Goal: Communication & Community: Answer question/provide support

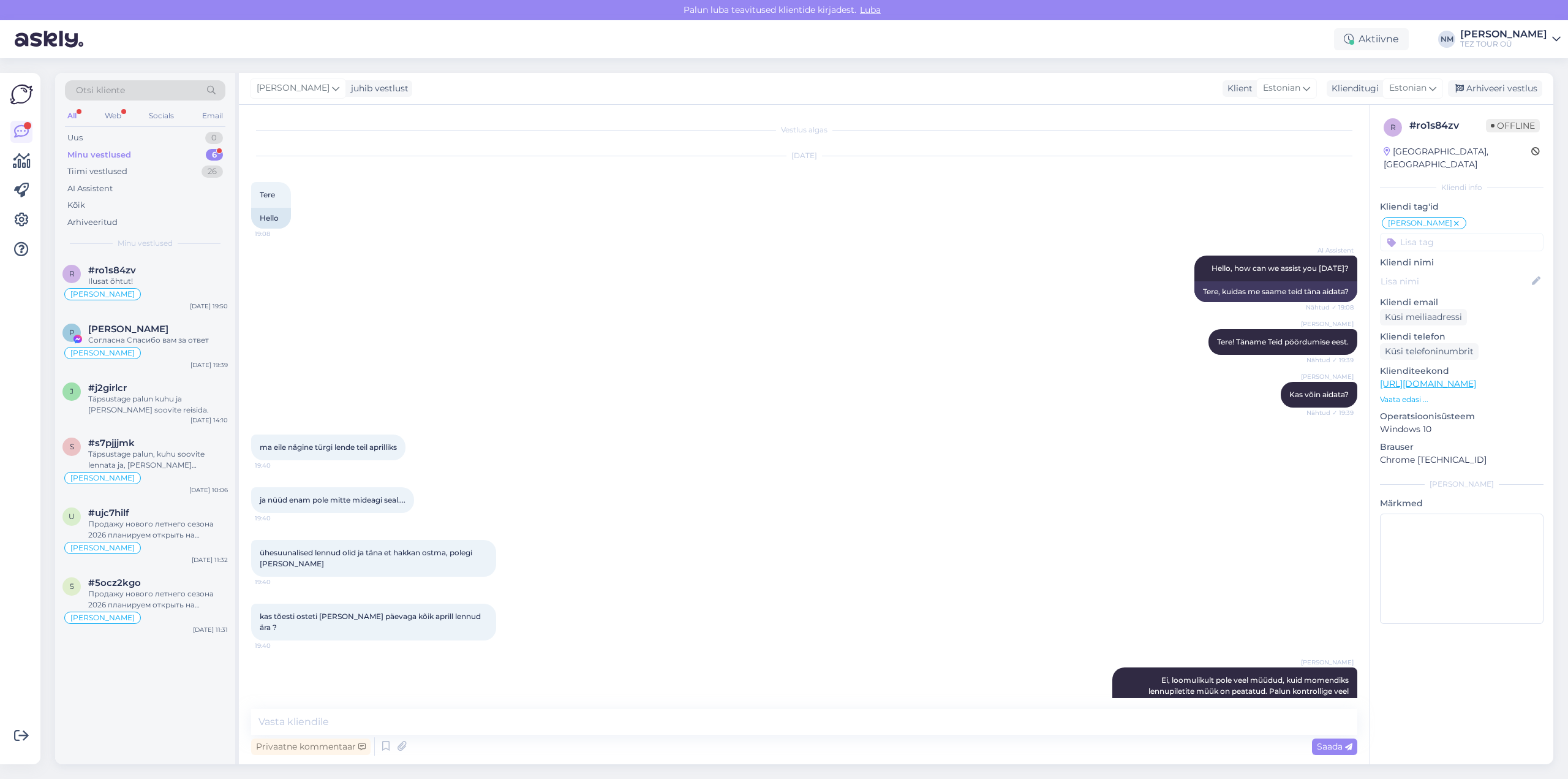
scroll to position [230, 0]
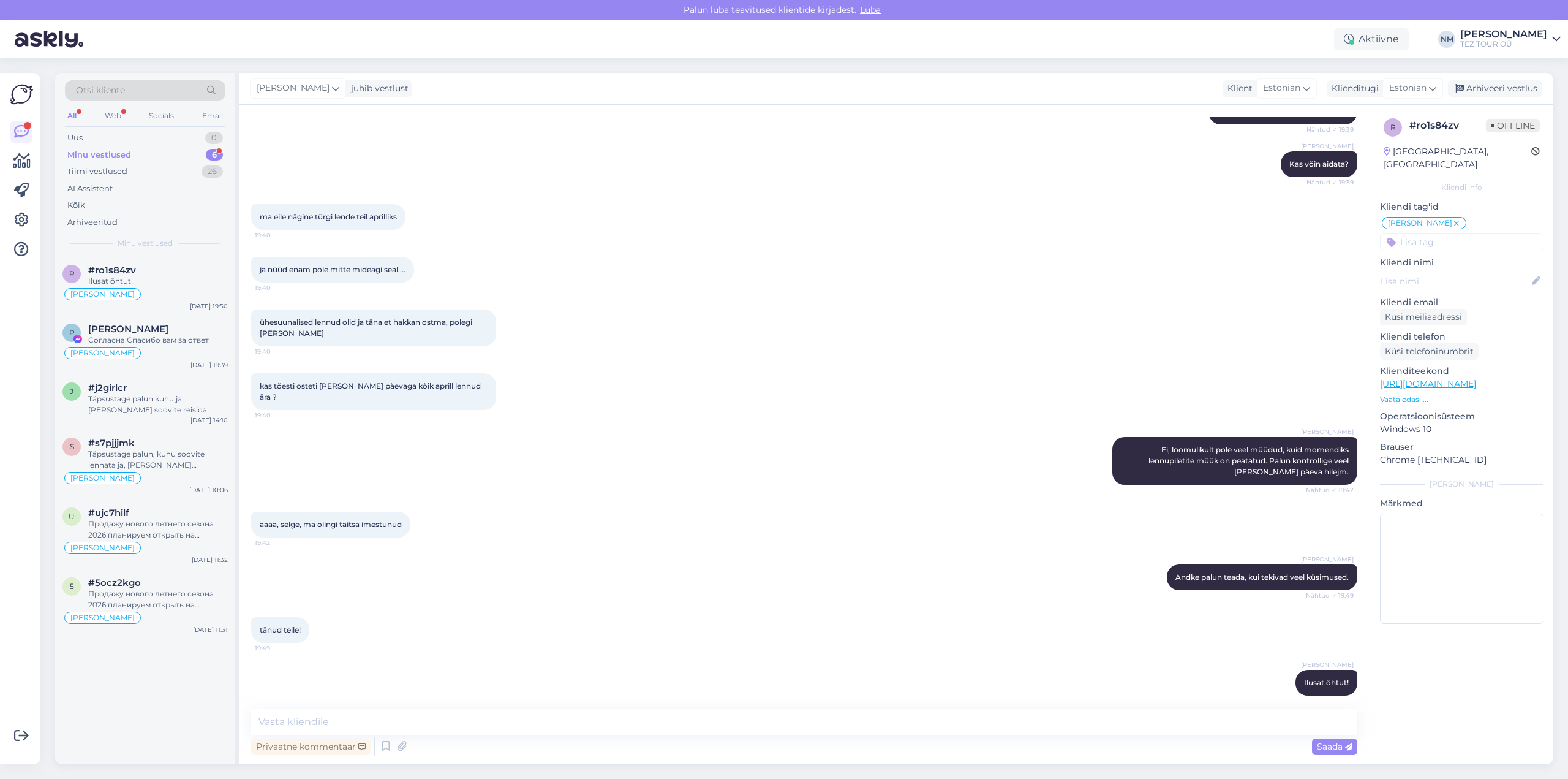
click at [218, 153] on div "6" at bounding box center [214, 155] width 17 height 13
click at [215, 135] on div "1" at bounding box center [215, 138] width 15 height 13
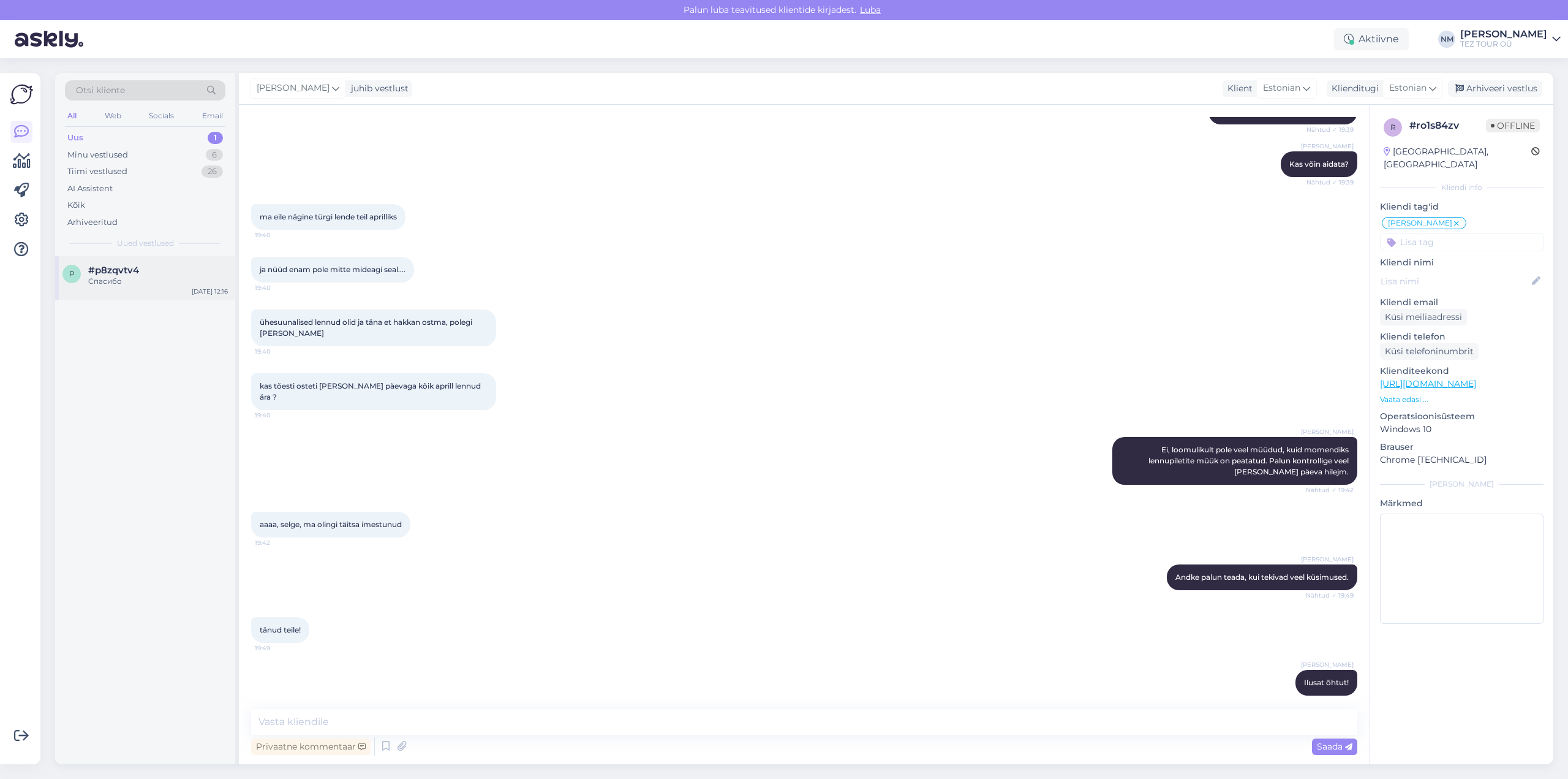
click at [168, 270] on div "#p8zqvtv4" at bounding box center [158, 271] width 140 height 11
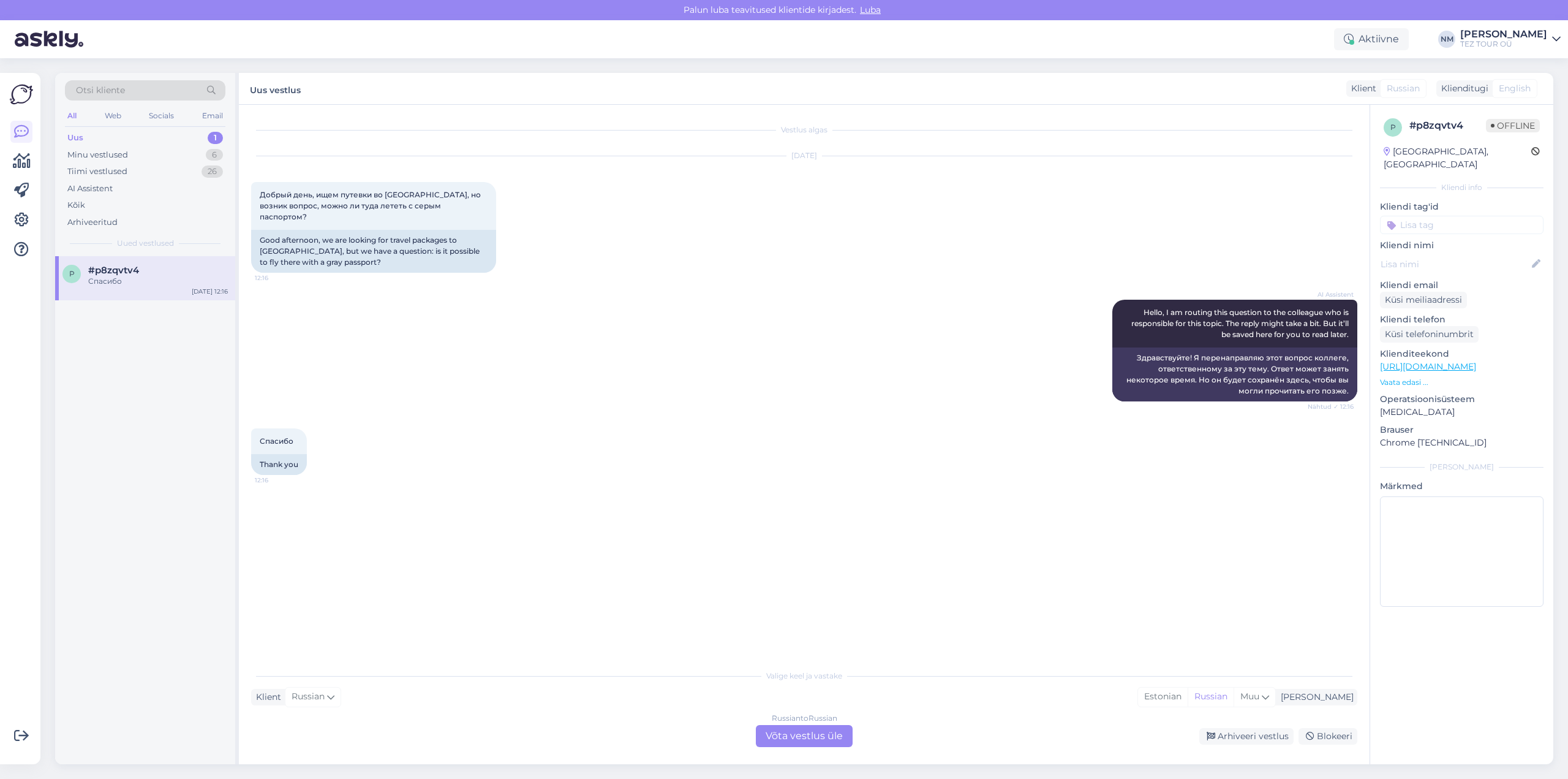
click at [818, 738] on div "Russian to Russian Võta vestlus üle" at bounding box center [804, 736] width 97 height 22
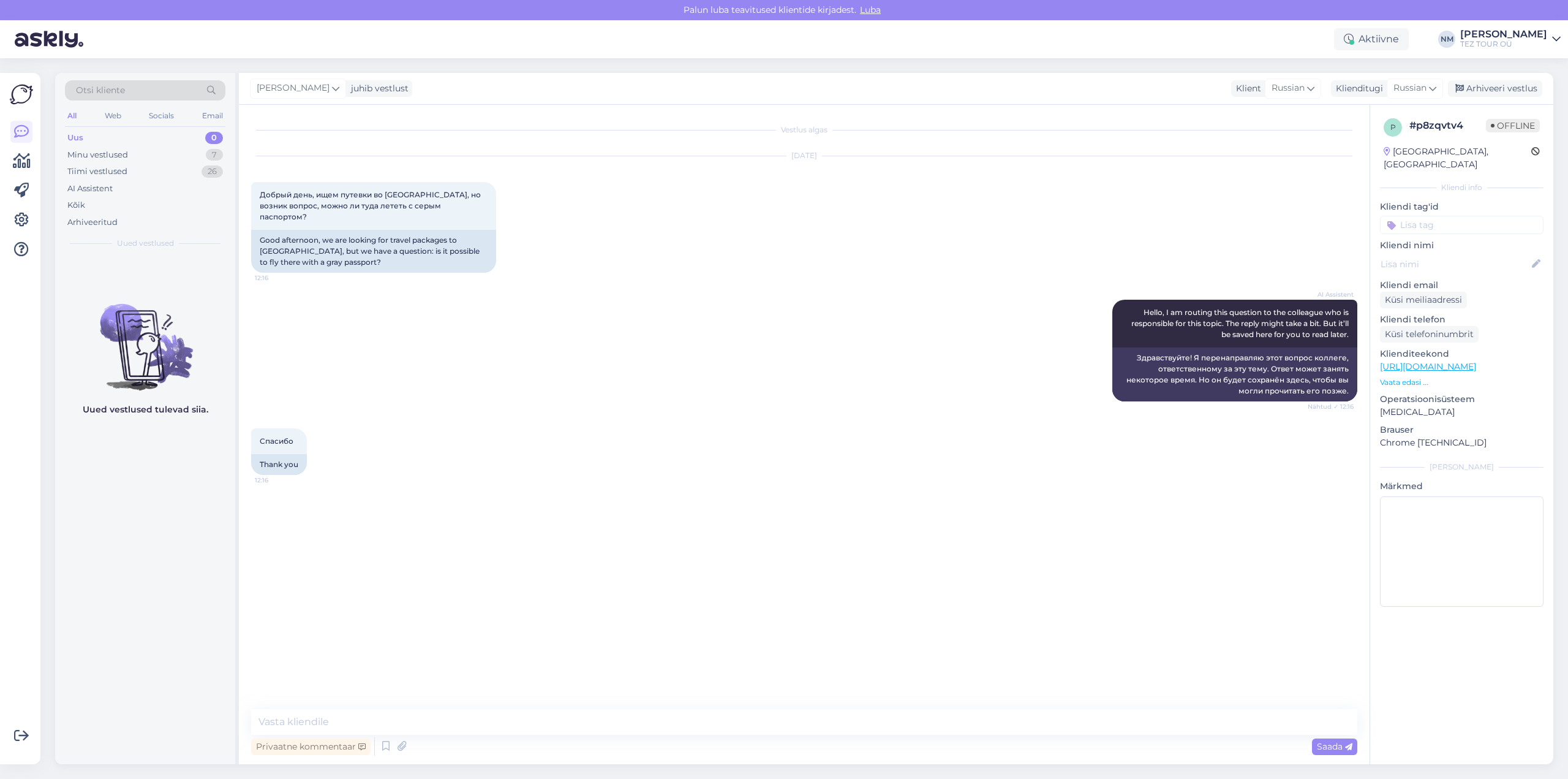
click at [1437, 215] on input at bounding box center [1462, 224] width 163 height 18
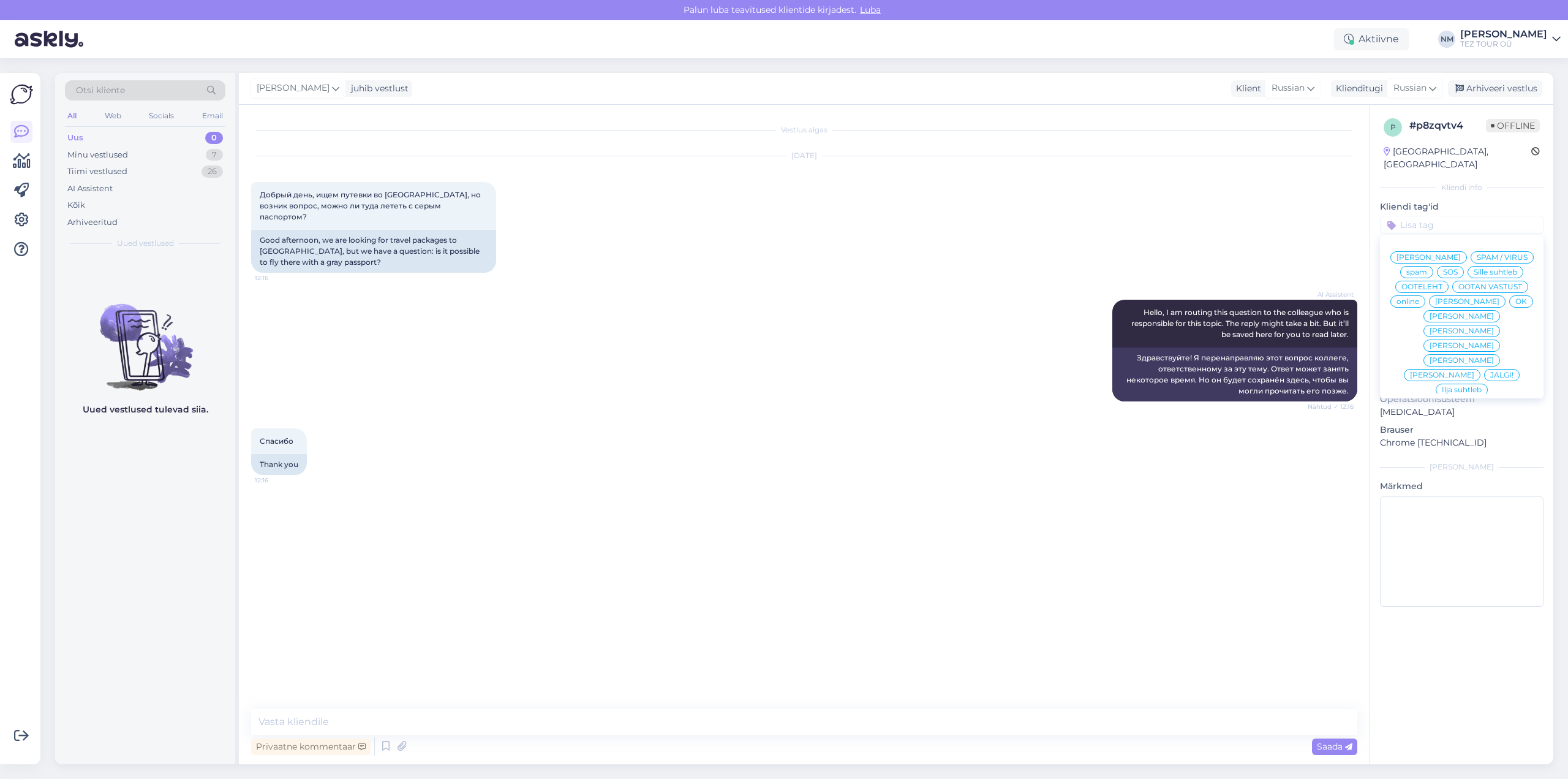
click at [1494, 328] on span "[PERSON_NAME]" at bounding box center [1462, 331] width 64 height 8
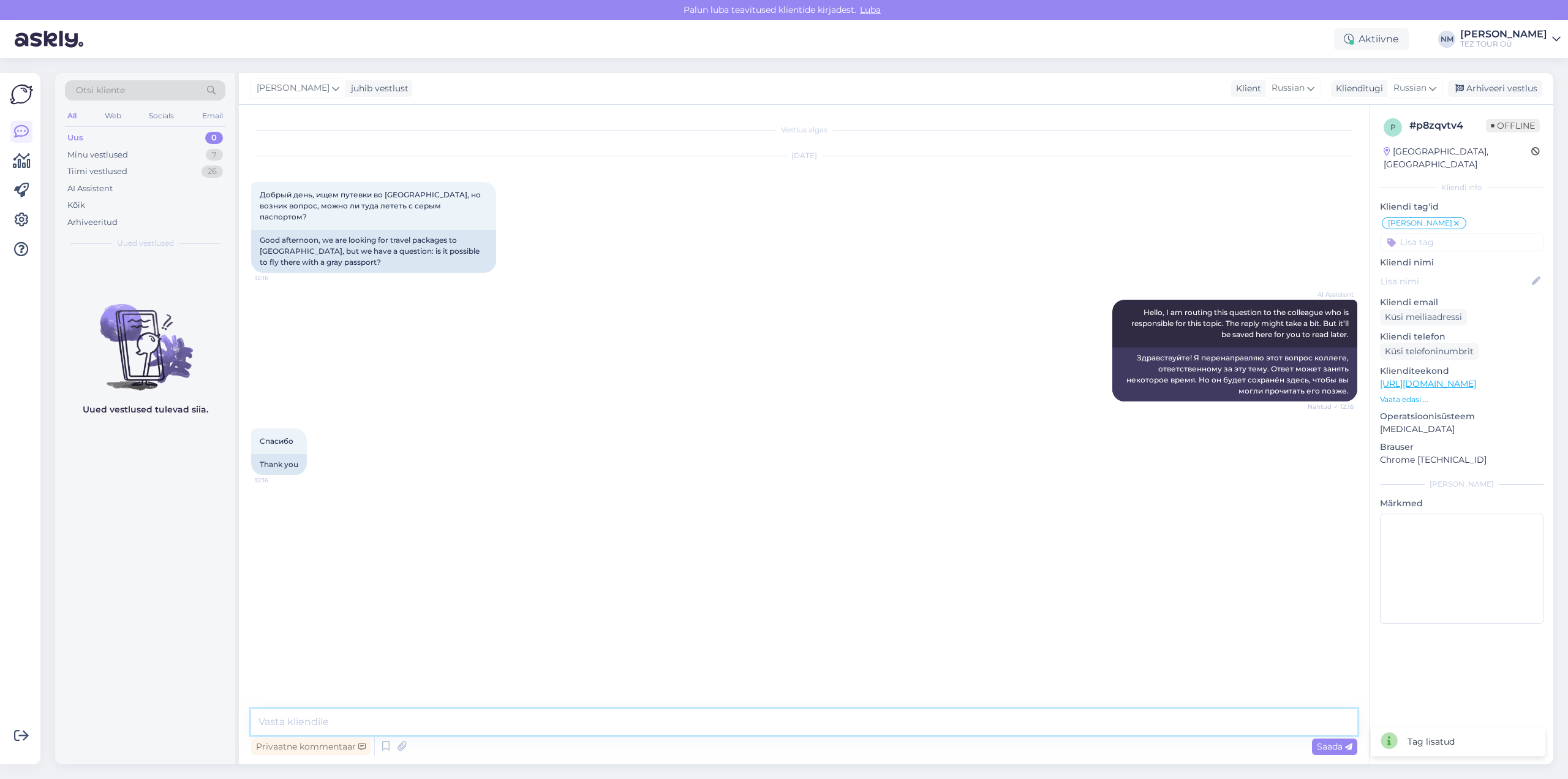
click at [302, 720] on textarea at bounding box center [804, 721] width 1106 height 26
type textarea "Добрый день! Благодарим Вас за интерес, проявленный к нашим предложениям."
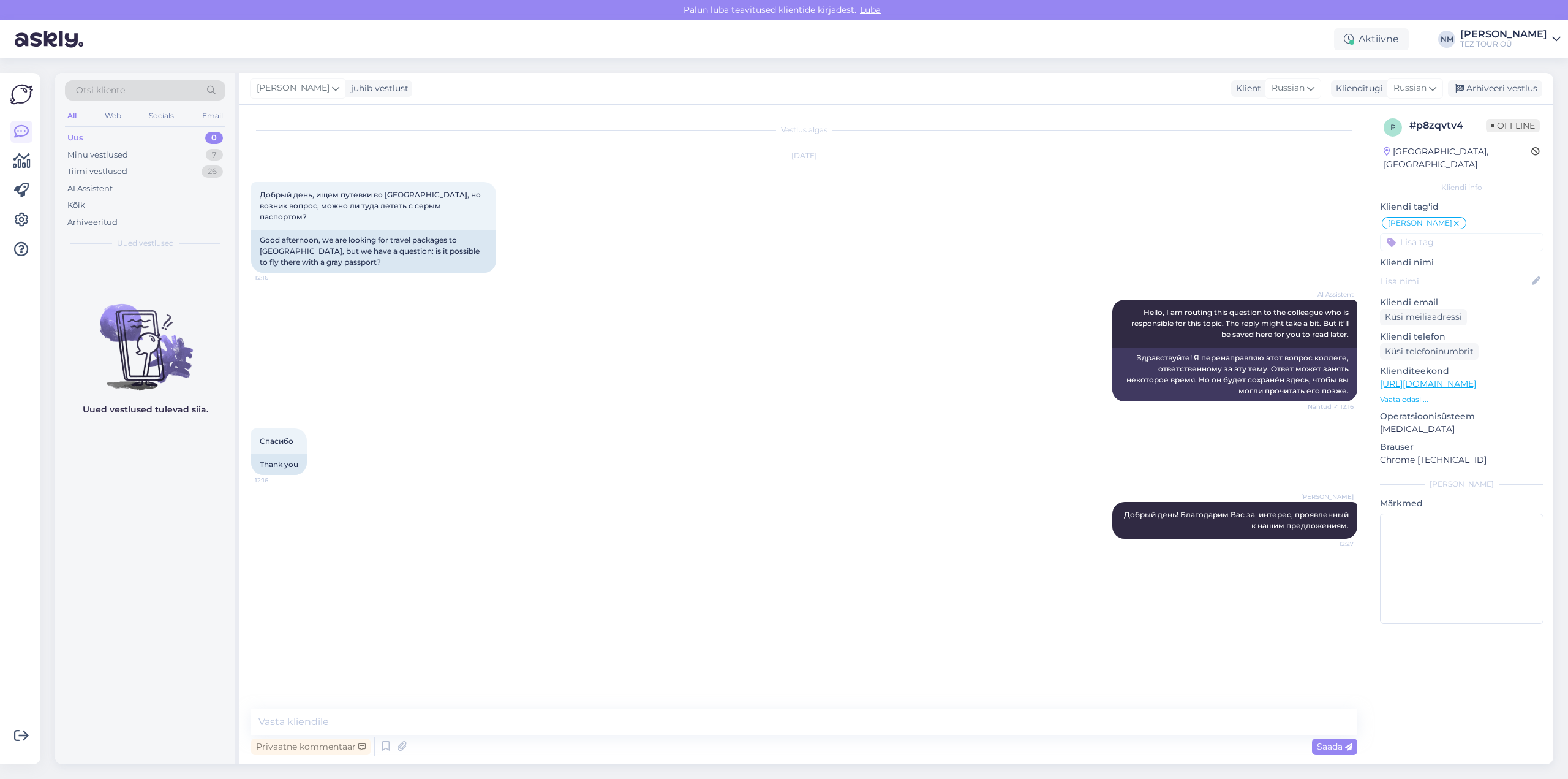
click at [276, 704] on div "Vestlus algas [DATE] Добрый день, ищем путевки во [GEOGRAPHIC_DATA], но возник …" at bounding box center [804, 434] width 1130 height 659
click at [277, 719] on textarea at bounding box center [804, 721] width 1106 height 26
click at [1012, 715] on textarea "Интересующее Вас направление не входит в число направлений, предлагаемых TEZ TO…" at bounding box center [804, 721] width 1106 height 26
click at [1052, 721] on textarea "Интересующее Вас направление не входит в число направлений, предлагаемых TEZ TO…" at bounding box center [804, 721] width 1106 height 26
click at [806, 723] on textarea "Интересующее Вас направление не входит в число направлений, предлагаемых TEZ TO…" at bounding box center [804, 721] width 1106 height 26
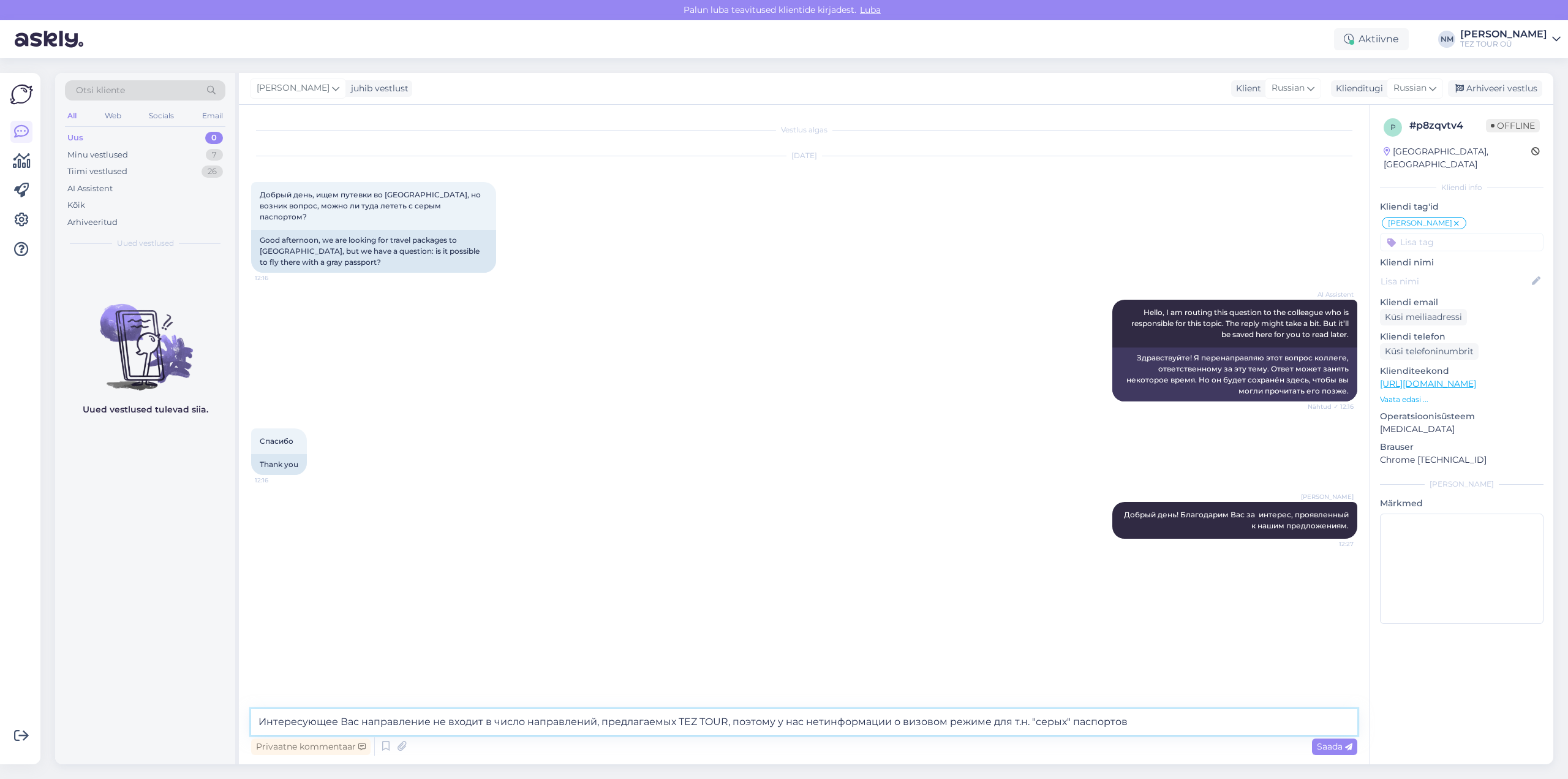
type textarea "Интересующее Вас направление не входит в число направлений, предлагаемых TEZ TO…"
